Goal: Information Seeking & Learning: Check status

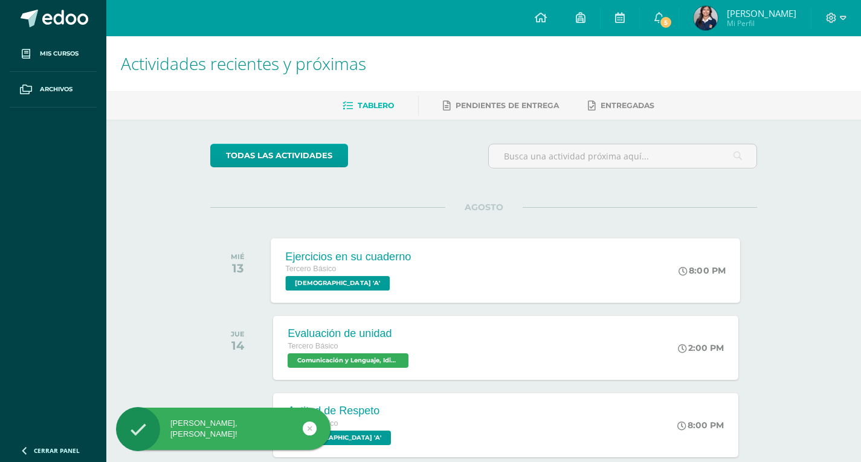
click at [408, 277] on div "Tercero Básico [DEMOGRAPHIC_DATA] 'A'" at bounding box center [349, 277] width 126 height 28
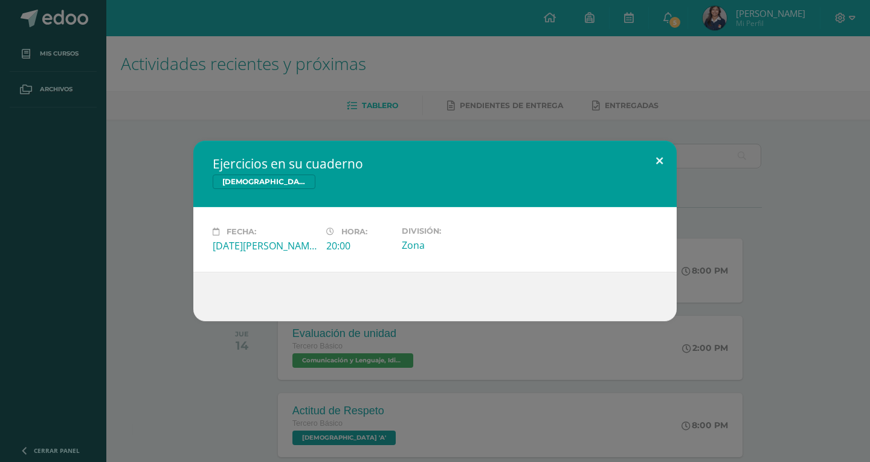
click at [650, 155] on button at bounding box center [659, 161] width 34 height 41
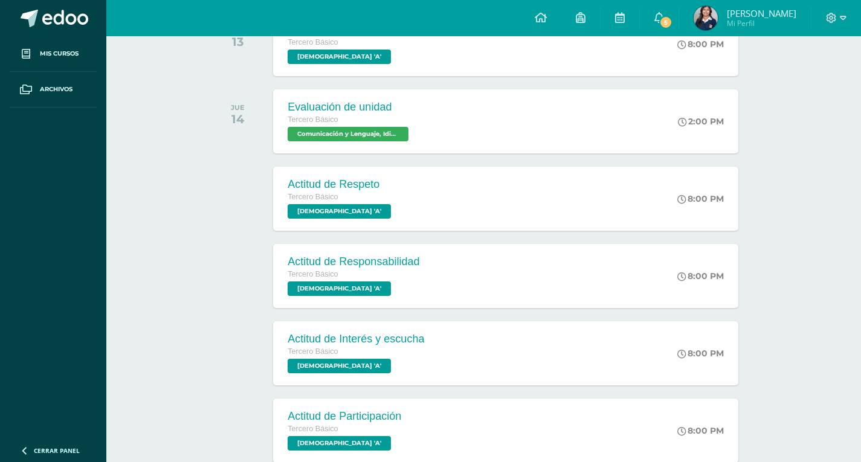
scroll to position [251, 0]
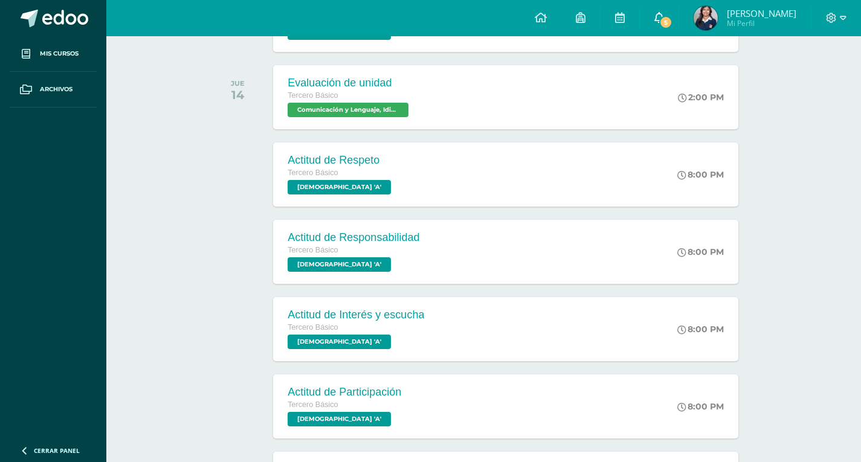
drag, startPoint x: 680, startPoint y: 61, endPoint x: 667, endPoint y: 15, distance: 47.8
click at [664, 15] on icon at bounding box center [659, 17] width 10 height 11
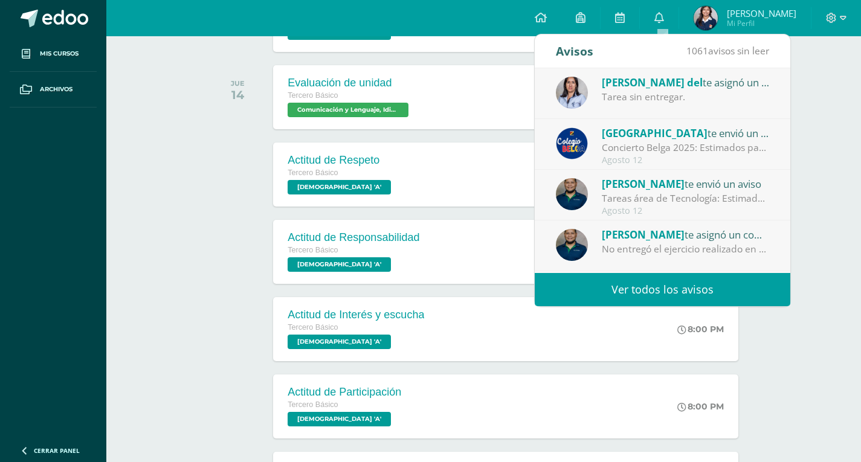
click at [699, 96] on div "Tarea sin entregar." at bounding box center [686, 97] width 168 height 14
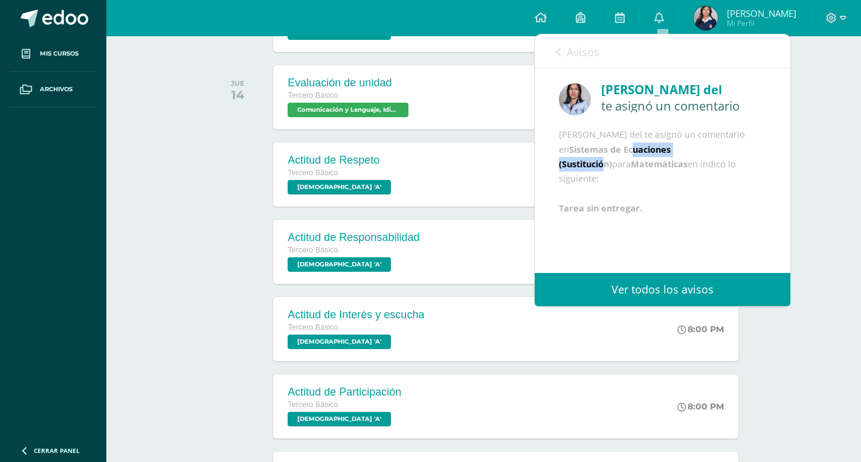
drag, startPoint x: 624, startPoint y: 167, endPoint x: 712, endPoint y: 166, distance: 87.6
click at [671, 166] on b "Sistemas de Ecuaciones (Sustitución)" at bounding box center [615, 157] width 112 height 26
click at [590, 93] on div "Ana del te asignó un comentario" at bounding box center [662, 99] width 207 height 38
click at [554, 47] on div "Avisos 1060 avisos sin leer Avisos" at bounding box center [663, 51] width 256 height 34
click at [564, 53] on link "Avisos" at bounding box center [578, 51] width 44 height 34
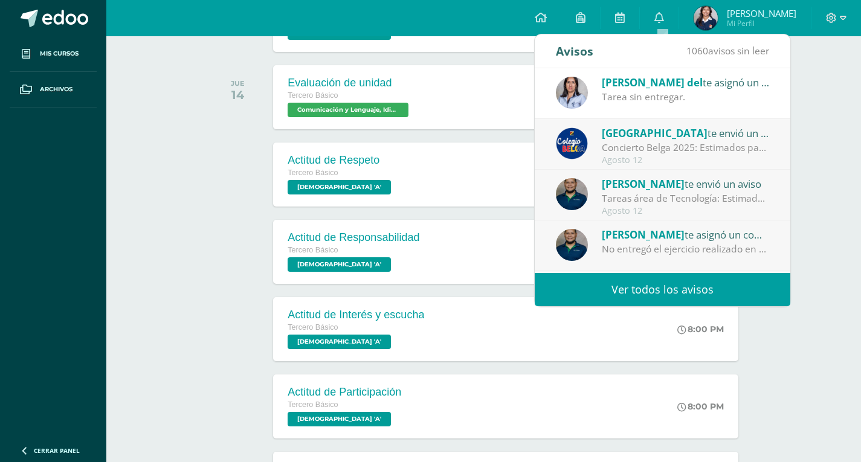
click at [755, 179] on div "Obrayan Yac te envió un aviso" at bounding box center [686, 184] width 168 height 16
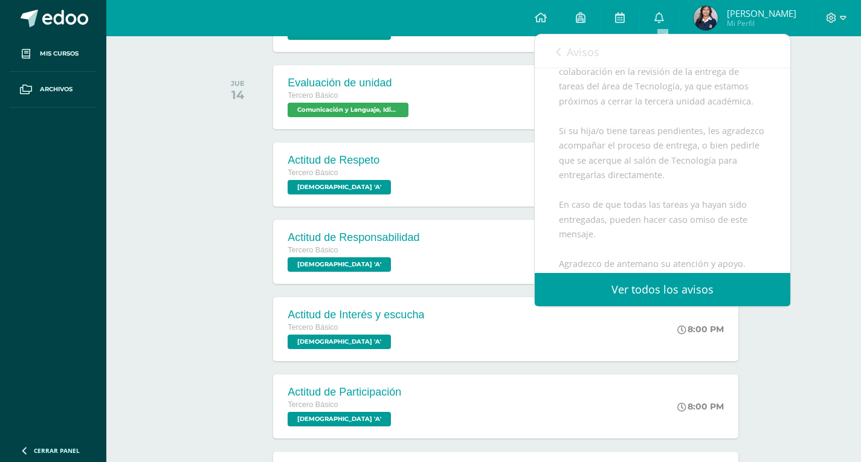
scroll to position [242, 0]
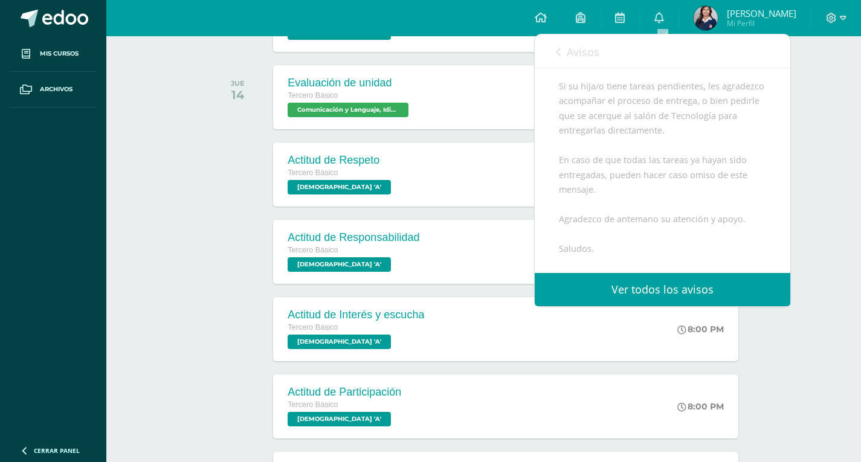
click at [560, 51] on icon at bounding box center [558, 52] width 5 height 10
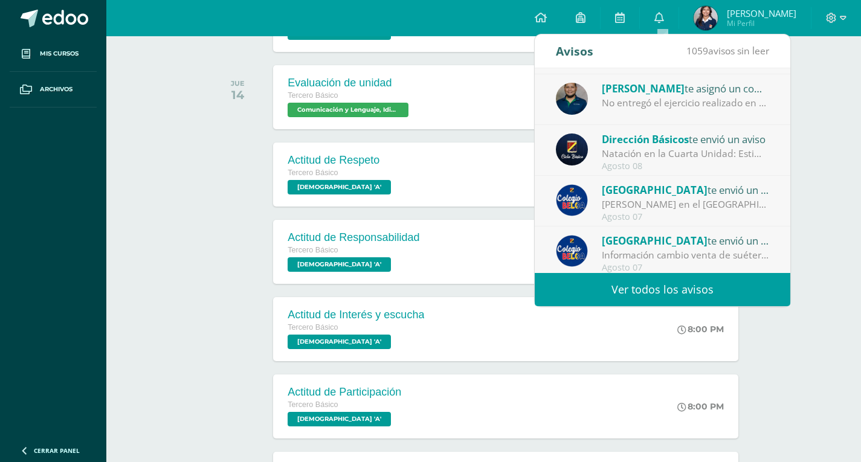
scroll to position [201, 0]
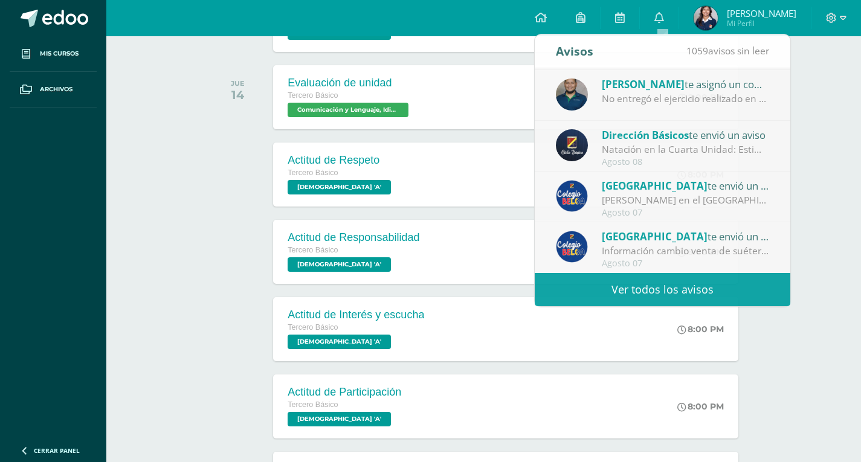
drag, startPoint x: 715, startPoint y: 176, endPoint x: 794, endPoint y: 317, distance: 161.2
click at [794, 317] on div "Actividades recientes y próximas Tablero Pendientes de entrega Entregadas todas…" at bounding box center [483, 184] width 755 height 799
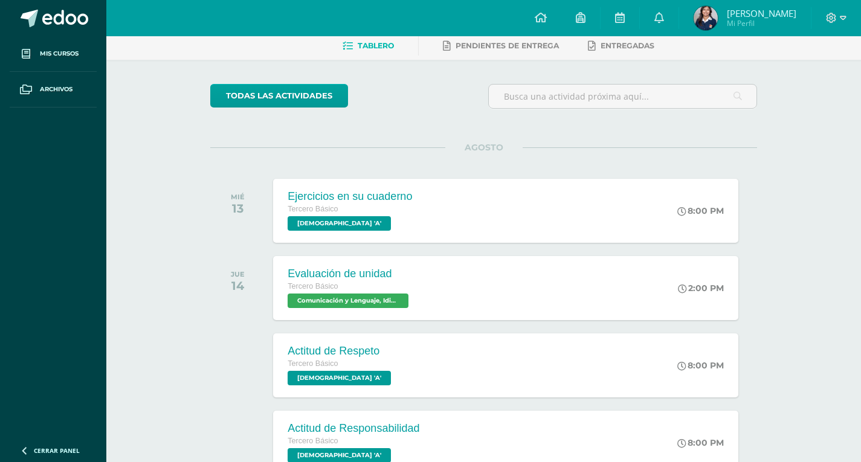
scroll to position [0, 0]
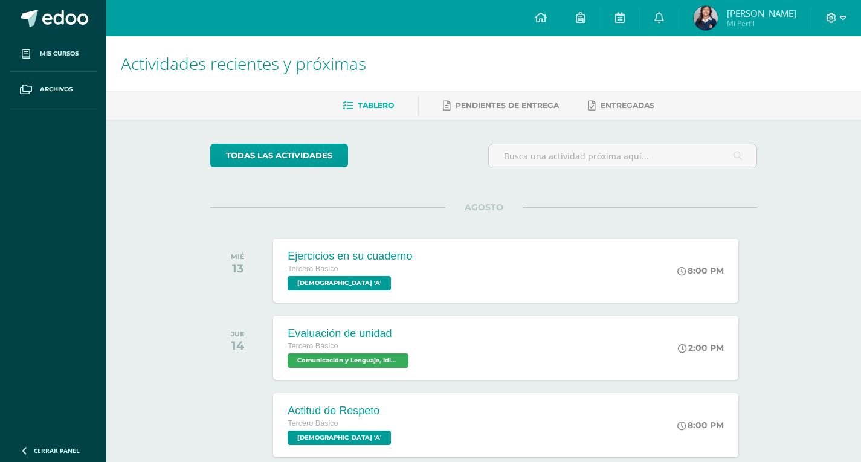
click at [760, 17] on span "[PERSON_NAME]" at bounding box center [761, 13] width 69 height 12
click at [711, 13] on img at bounding box center [706, 18] width 24 height 24
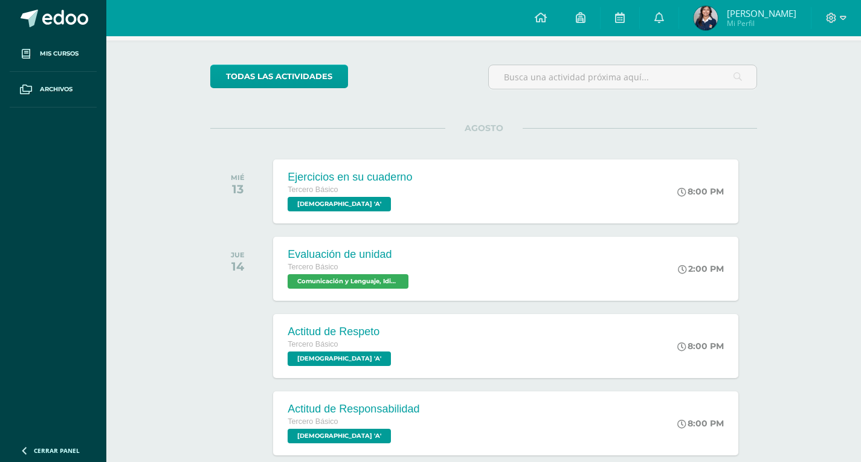
scroll to position [117, 0]
